Goal: Task Accomplishment & Management: Manage account settings

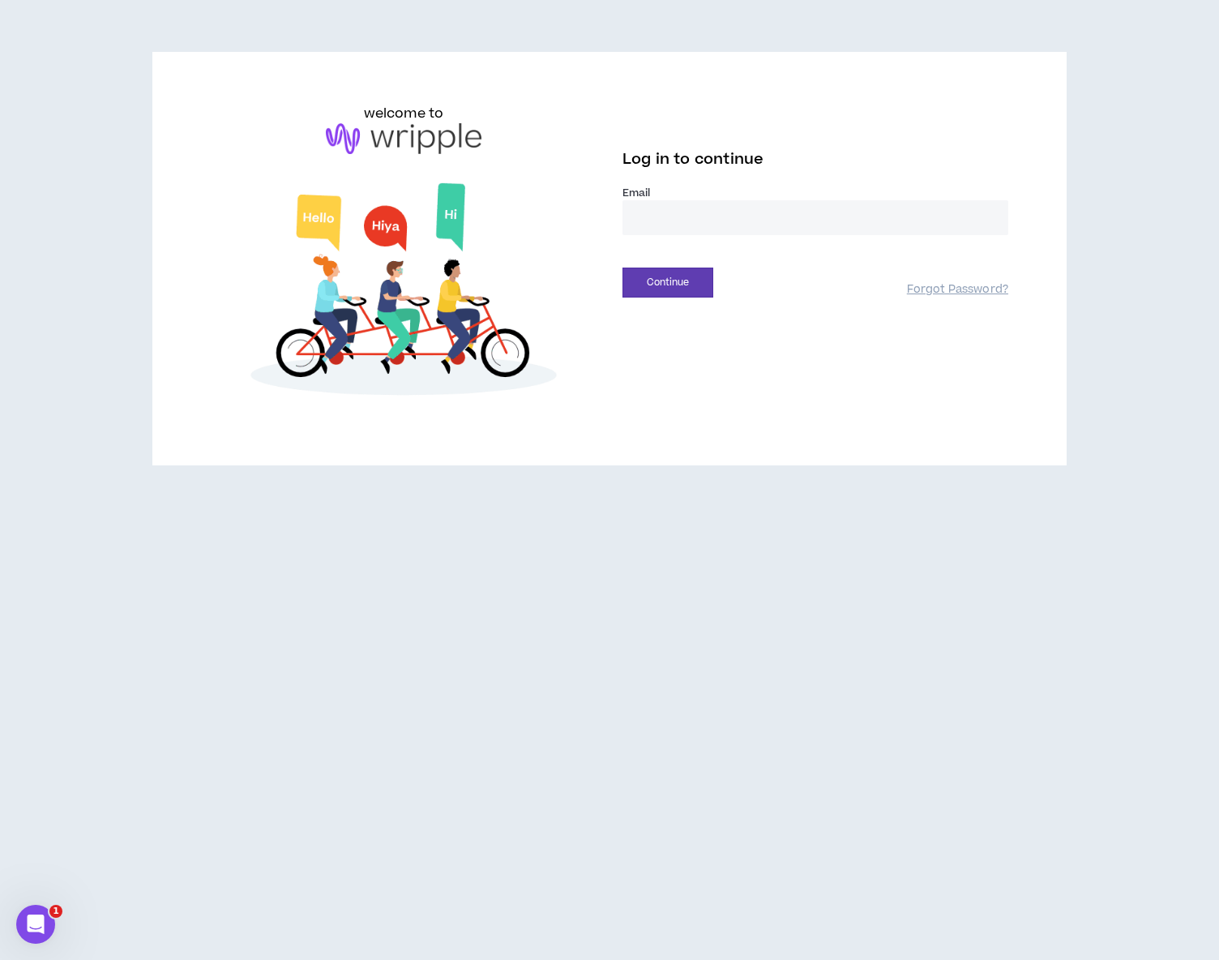
click at [696, 221] on input "email" at bounding box center [816, 217] width 386 height 35
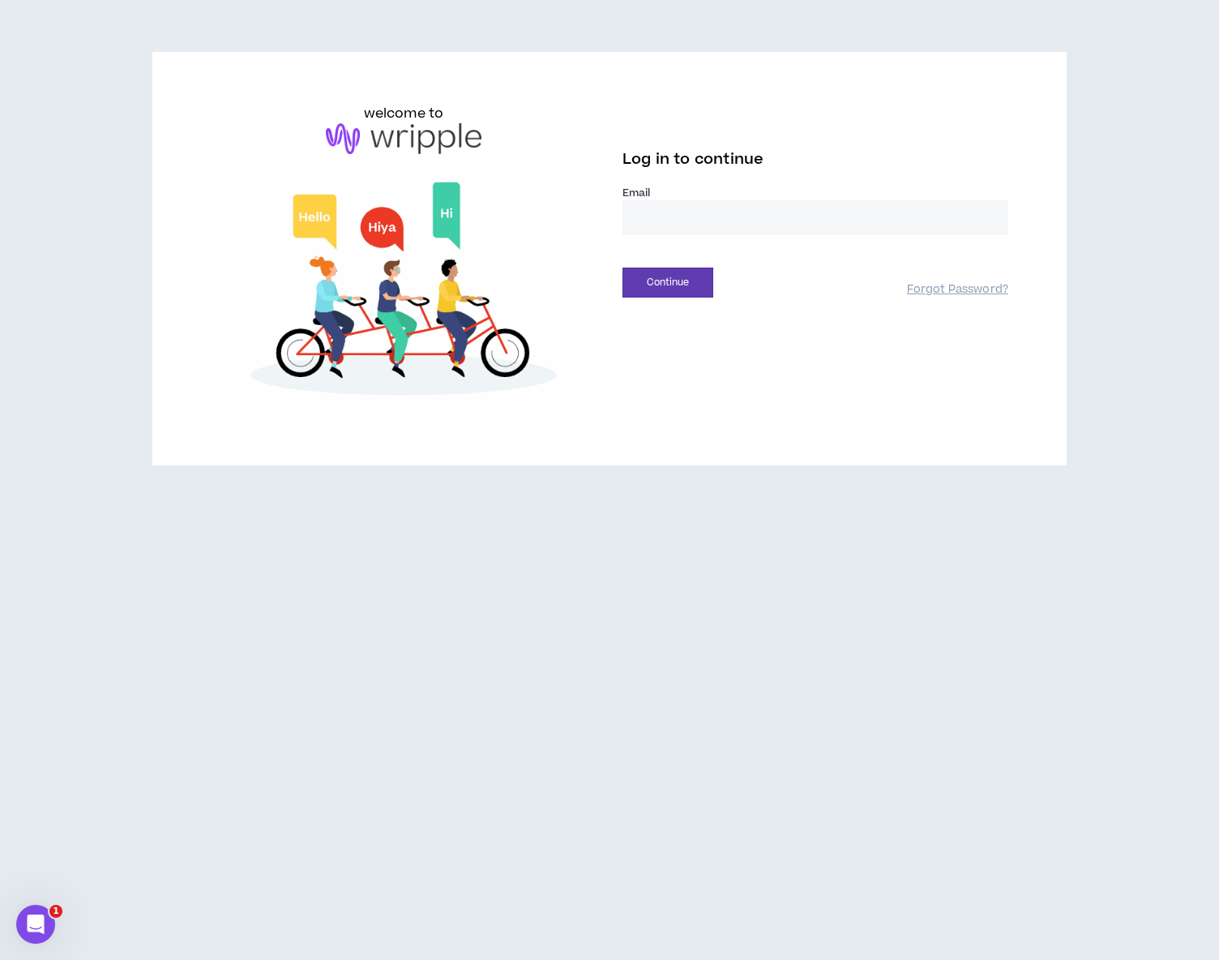
type input "**********"
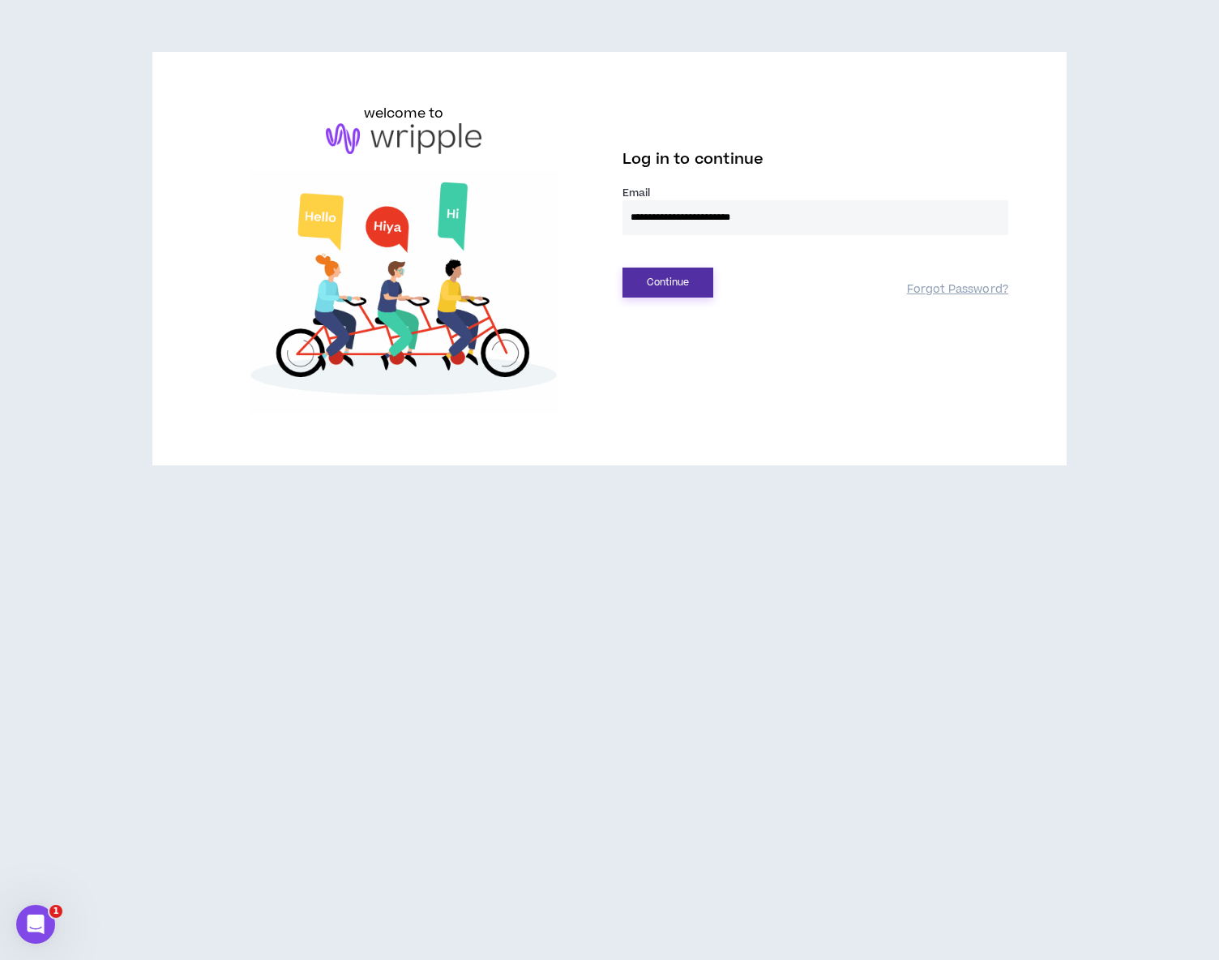
click at [690, 274] on button "Continue" at bounding box center [668, 283] width 91 height 30
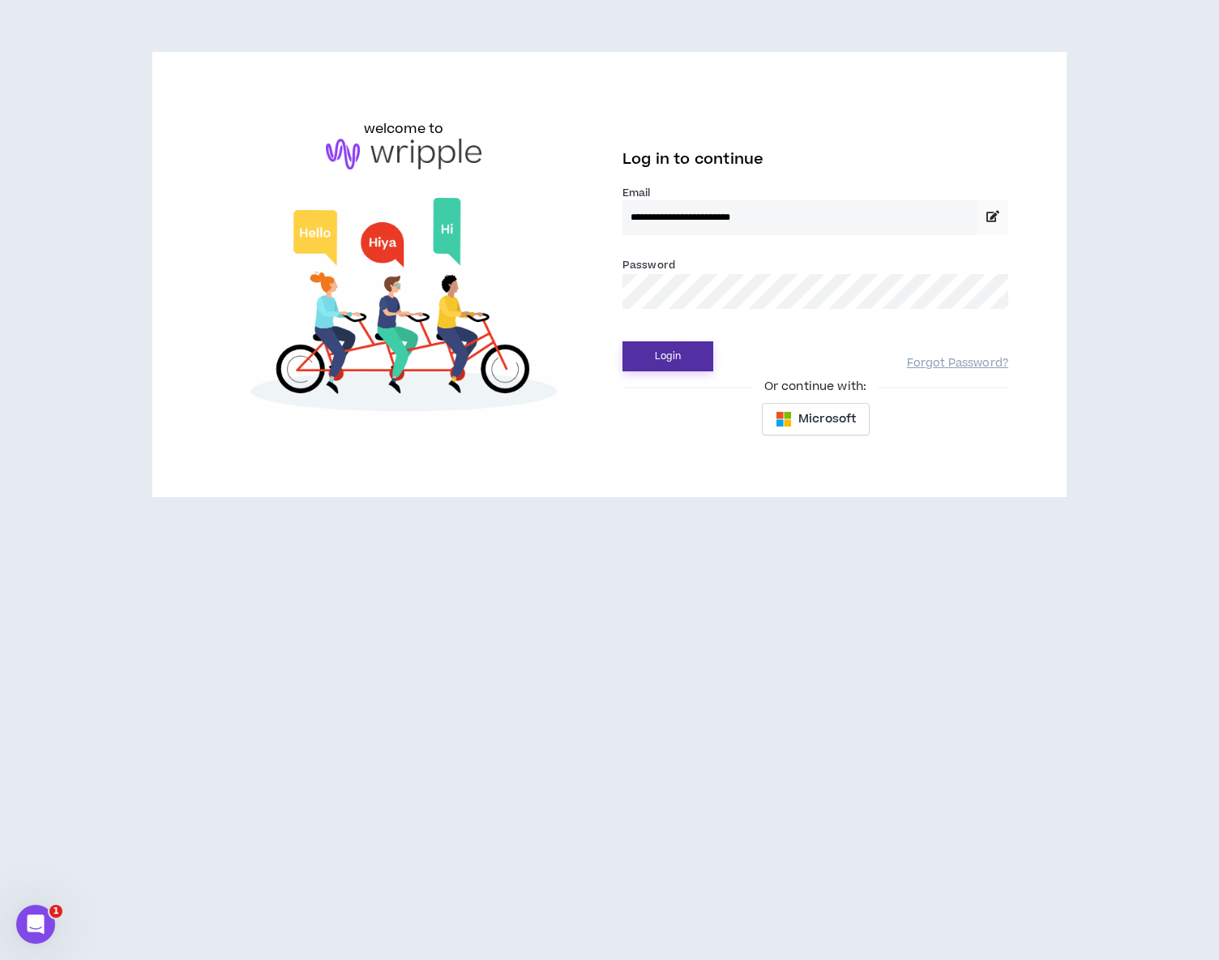
click at [682, 351] on button "Login" at bounding box center [668, 356] width 91 height 30
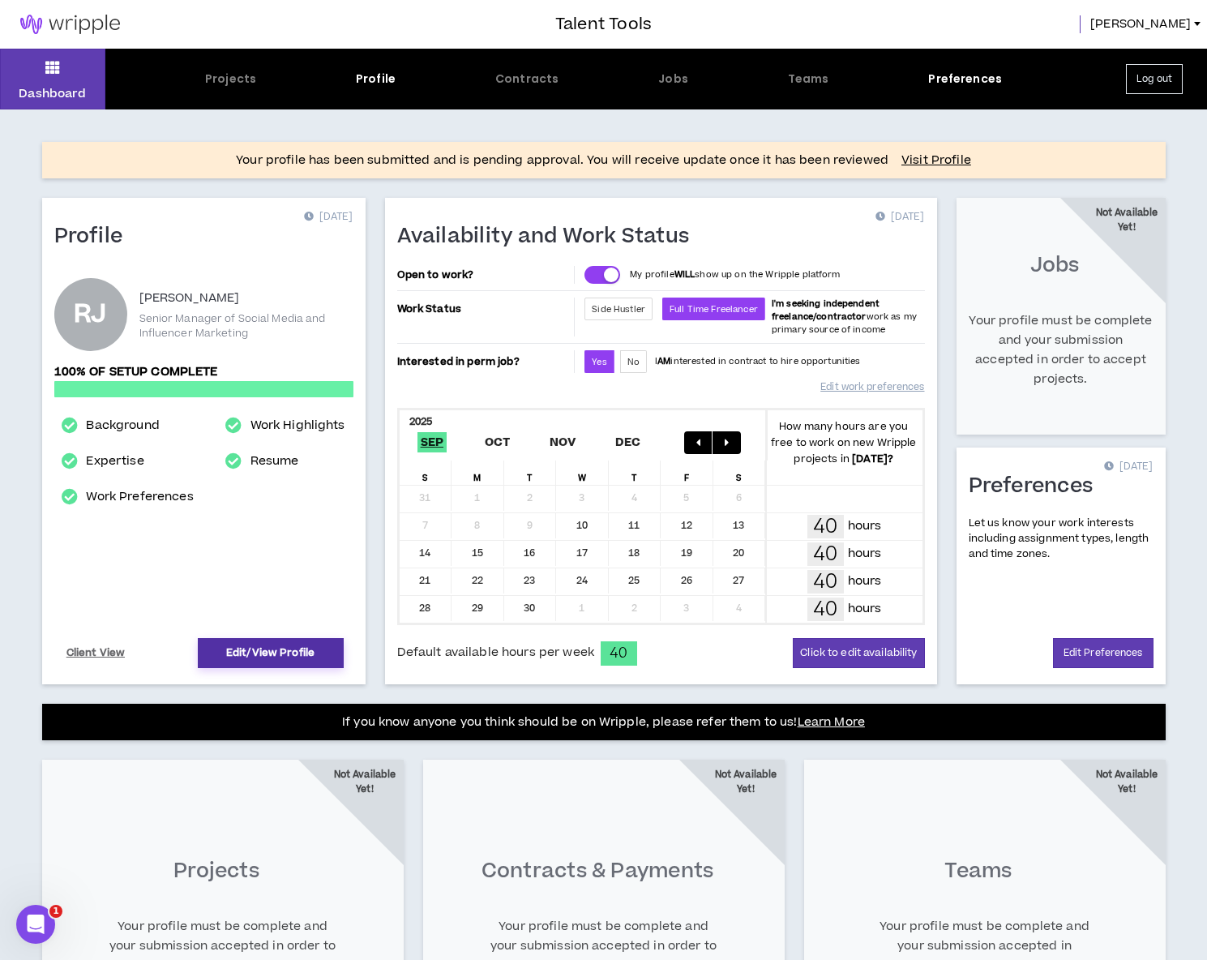
click at [302, 653] on link "Edit/View Profile" at bounding box center [271, 653] width 146 height 30
select select "*"
select select "US"
select select "*******"
select select "*"
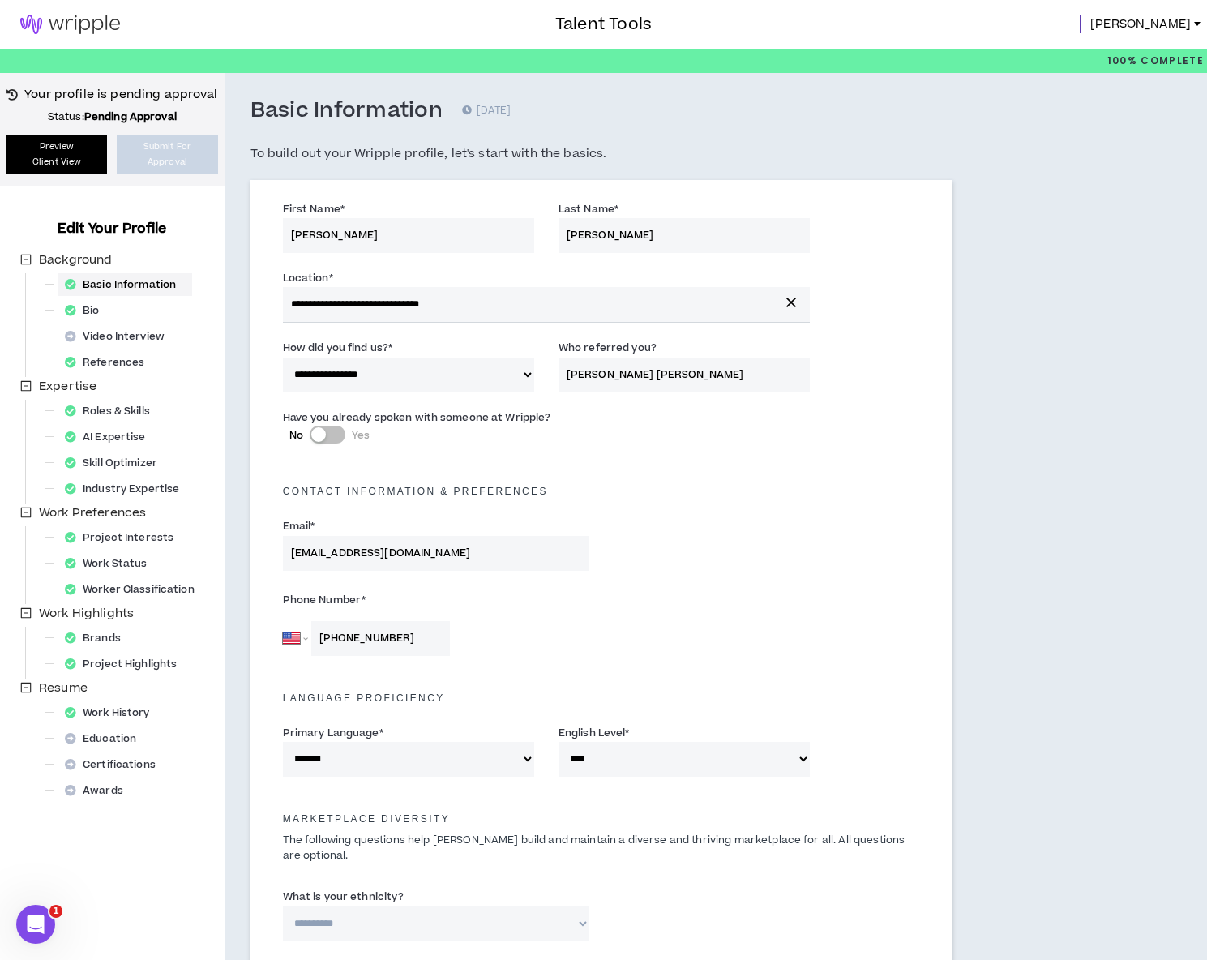
click at [49, 159] on link "Preview Client View" at bounding box center [56, 154] width 101 height 39
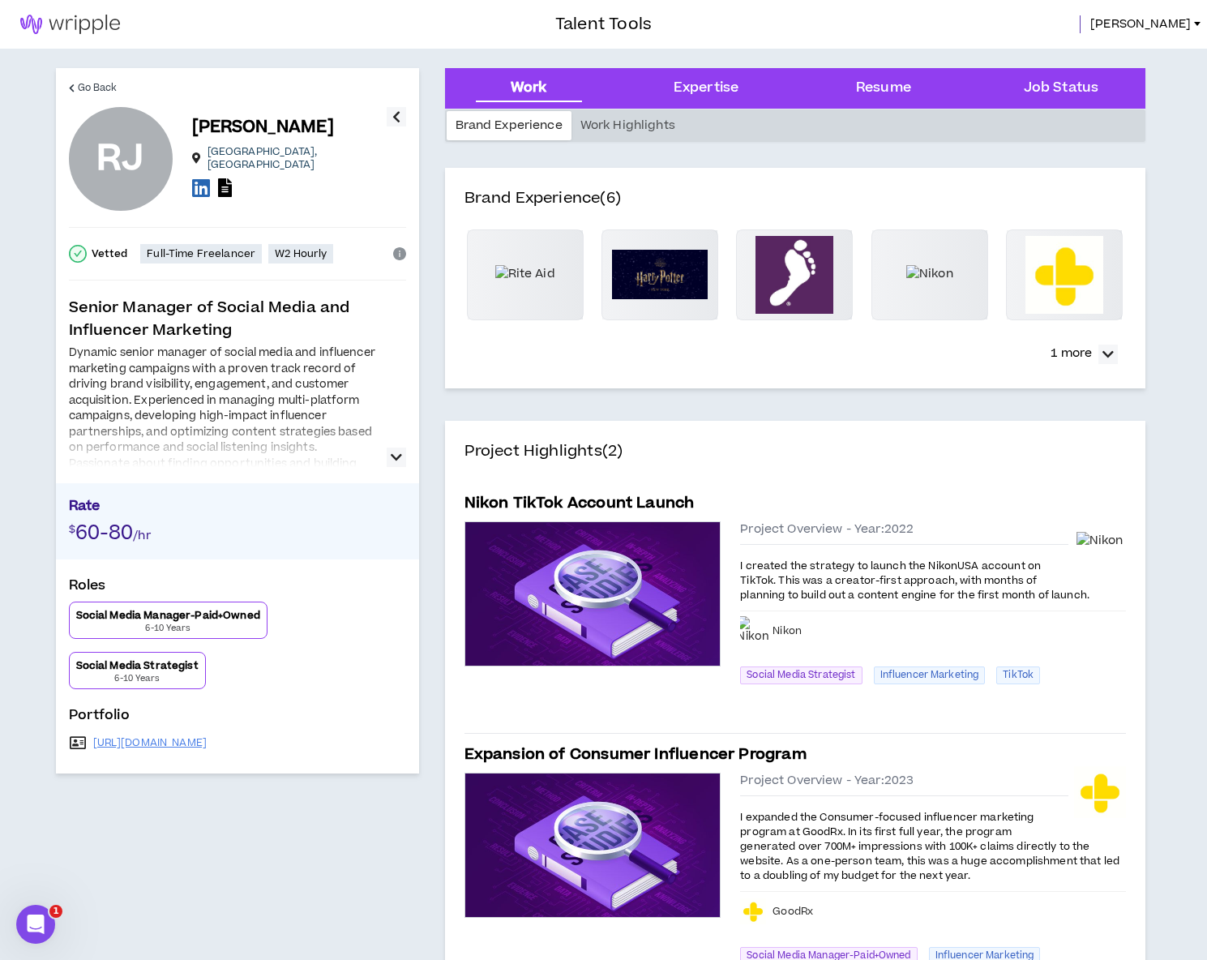
click at [391, 452] on icon "button" at bounding box center [396, 457] width 11 height 19
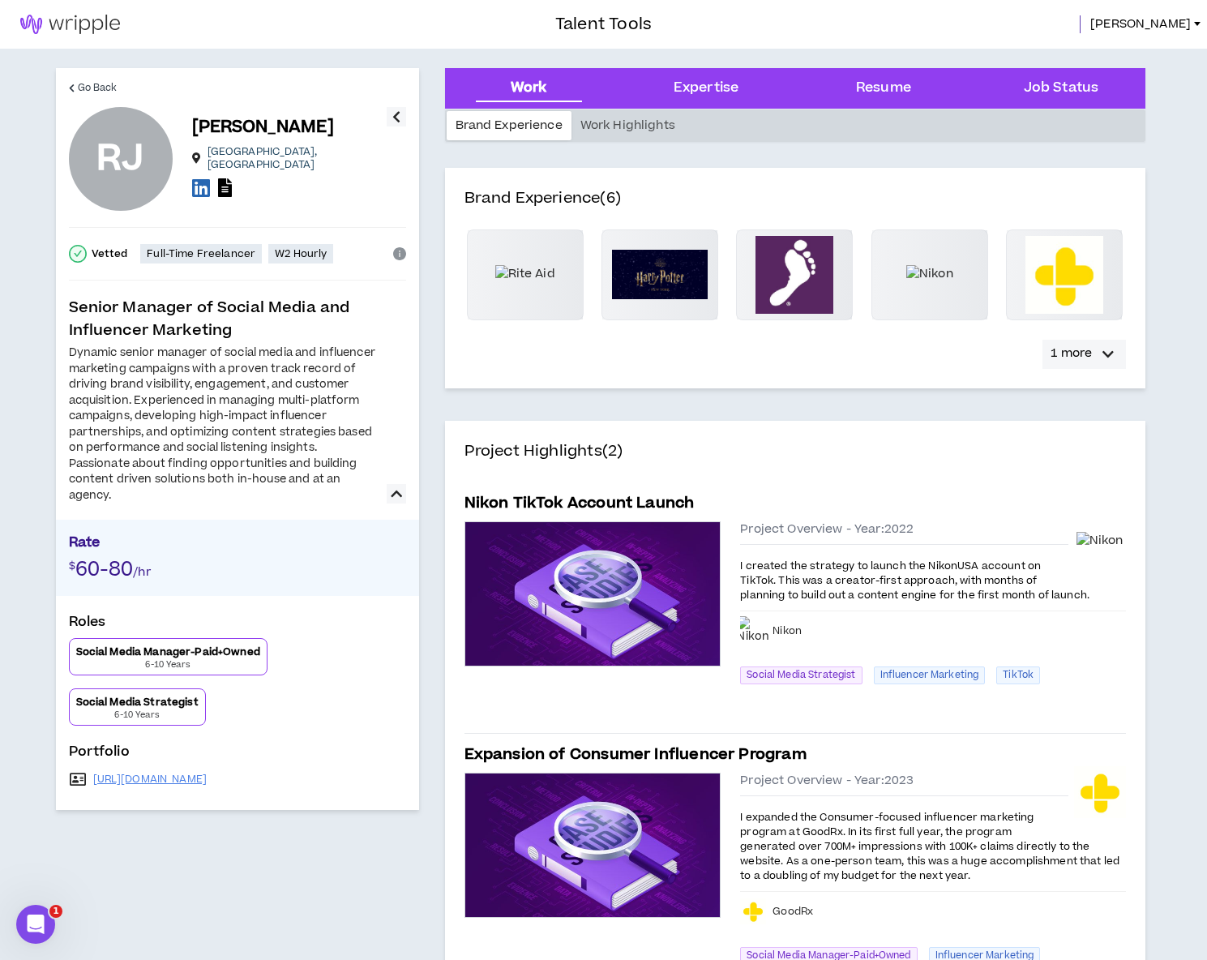
click at [1106, 355] on icon "button" at bounding box center [1108, 354] width 11 height 19
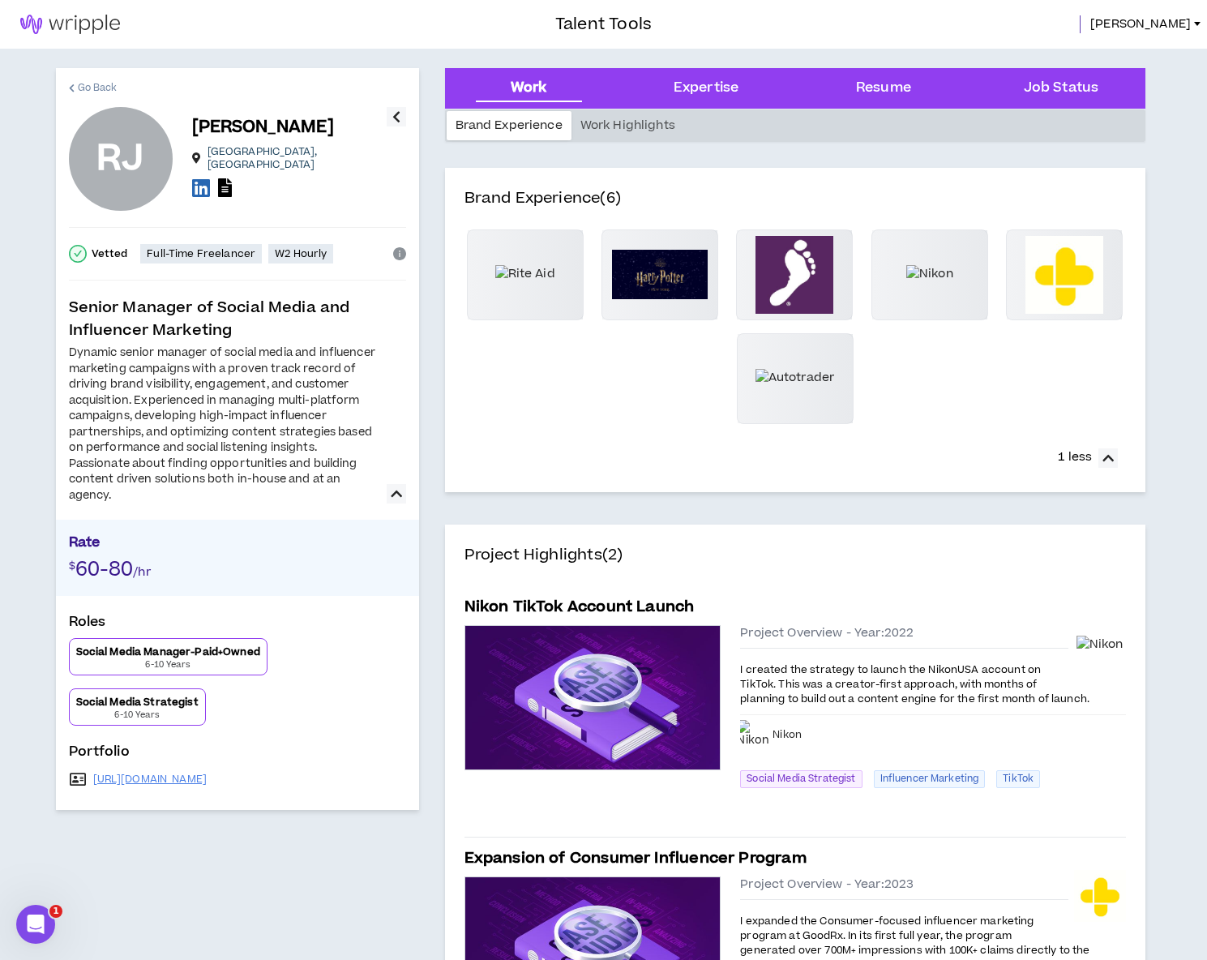
click at [87, 92] on span "Go Back" at bounding box center [98, 87] width 40 height 15
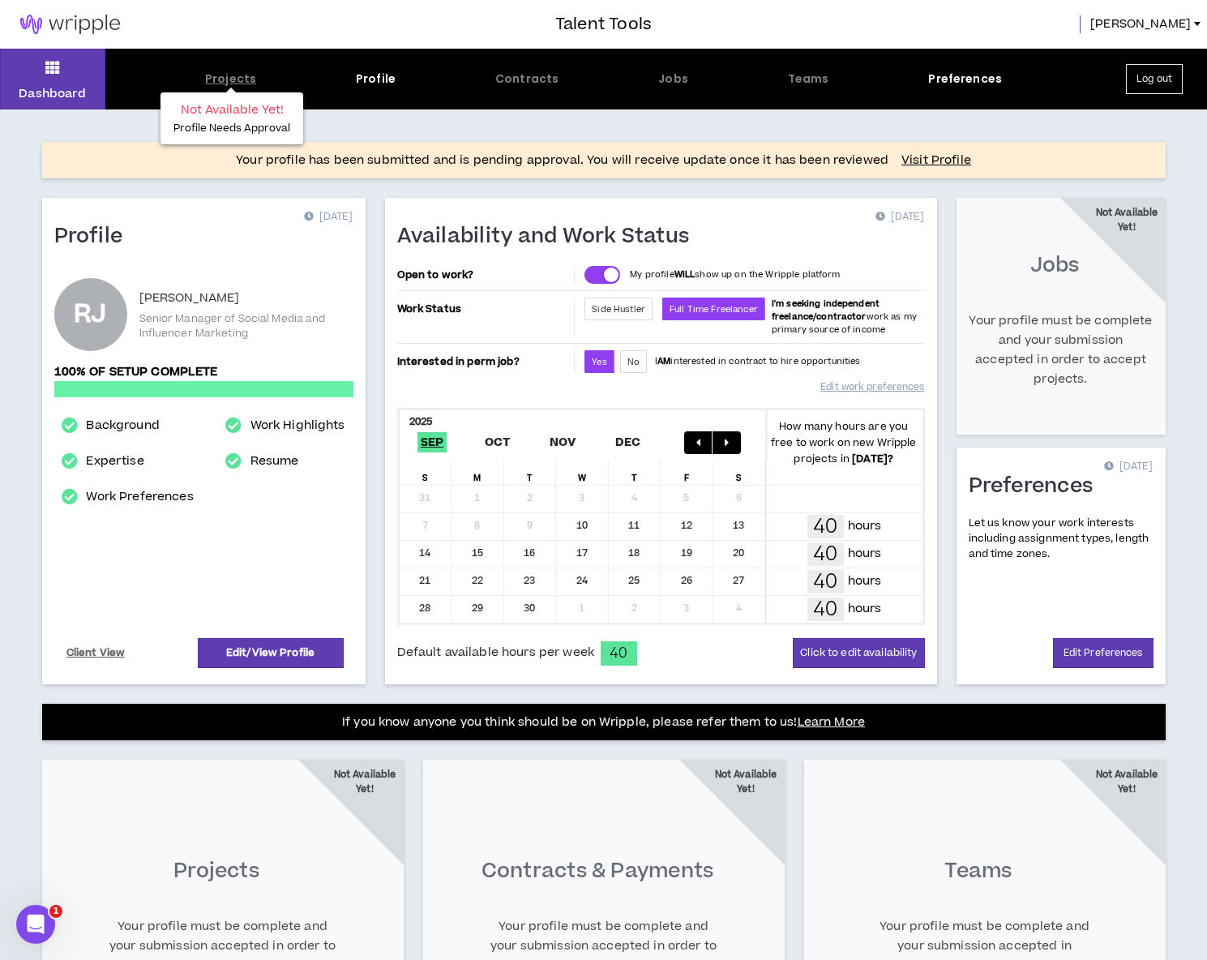
click at [246, 83] on div "Projects" at bounding box center [230, 79] width 51 height 17
